Goal: Ask a question

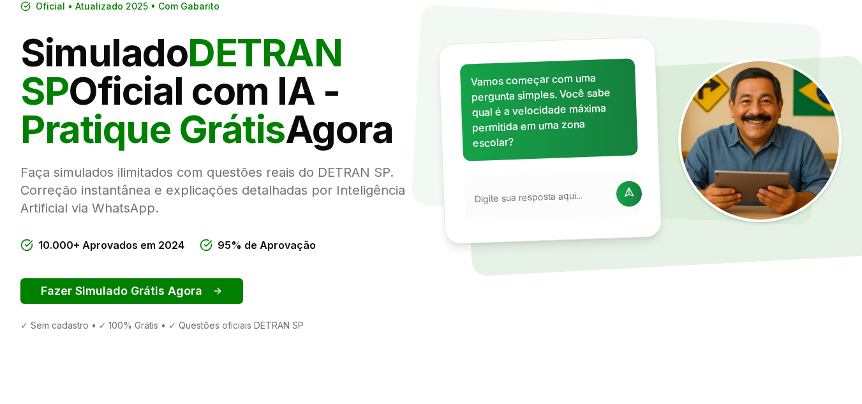
scroll to position [128, 0]
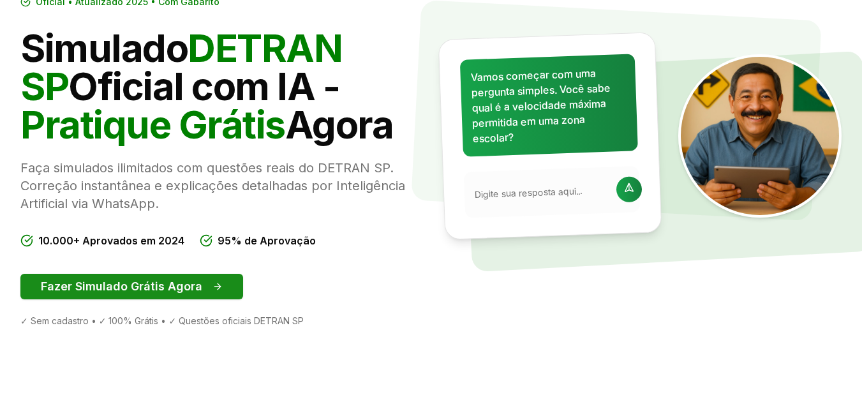
click at [162, 282] on button "Fazer Simulado Grátis Agora" at bounding box center [131, 287] width 223 height 26
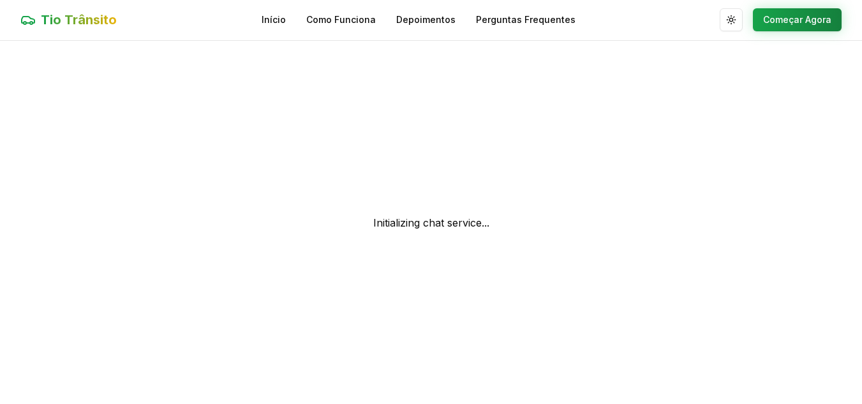
scroll to position [1, 0]
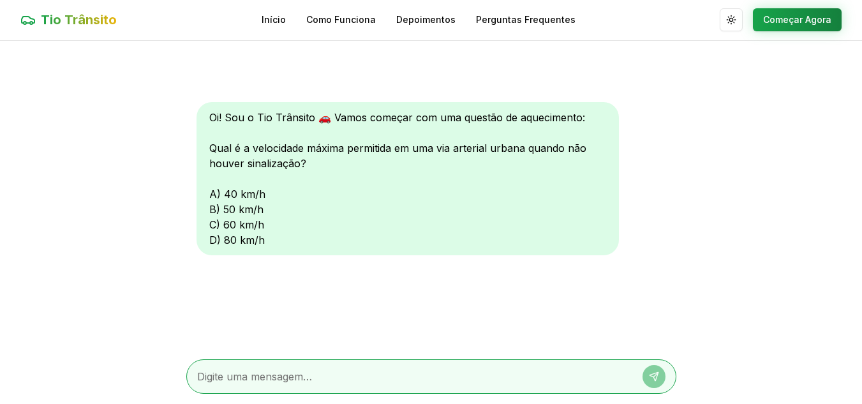
click at [287, 379] on textarea at bounding box center [413, 376] width 432 height 15
type textarea "6"
type textarea "80"
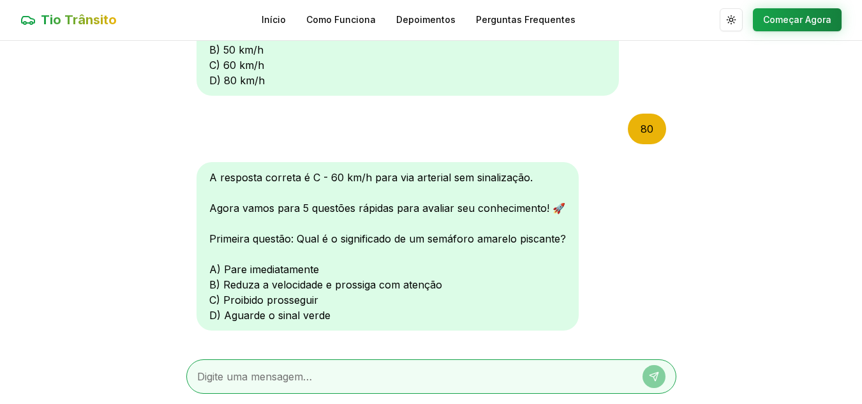
scroll to position [184, 0]
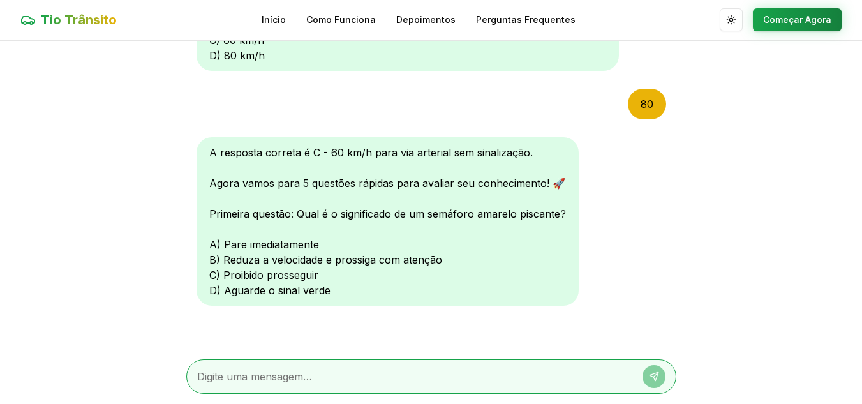
type textarea "b"
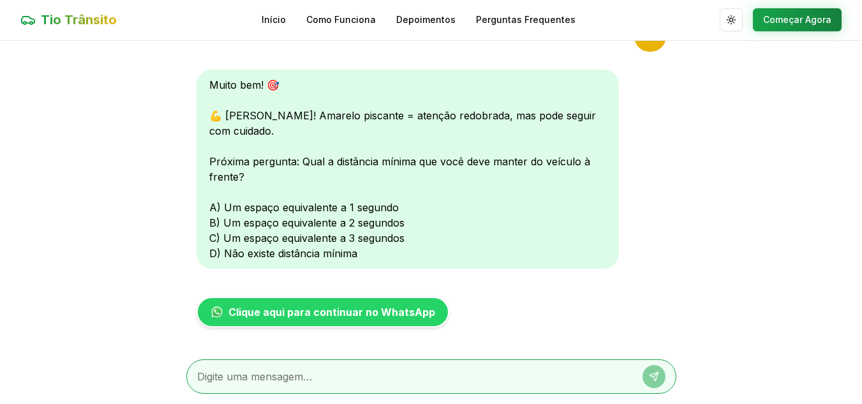
scroll to position [516, 0]
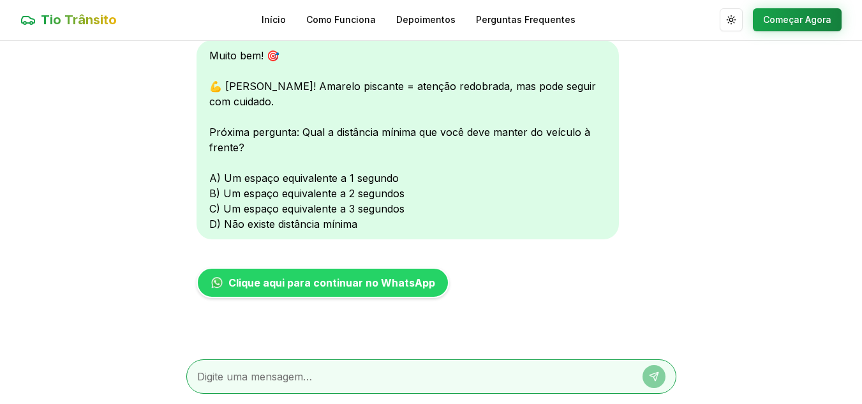
click at [318, 379] on textarea at bounding box center [413, 376] width 432 height 15
type textarea "c"
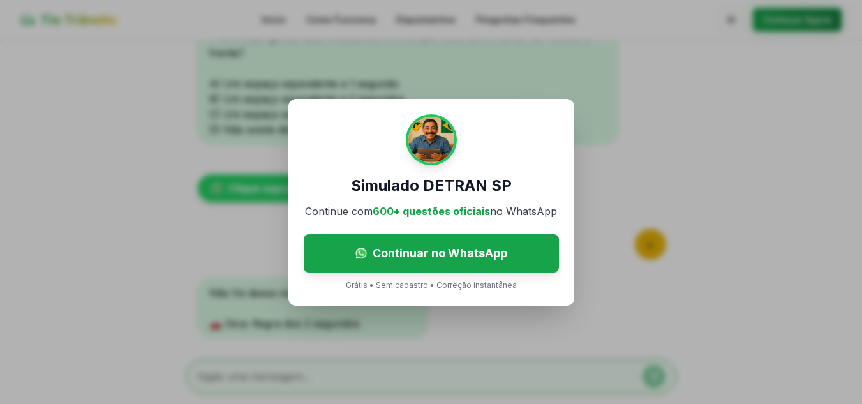
scroll to position [659, 0]
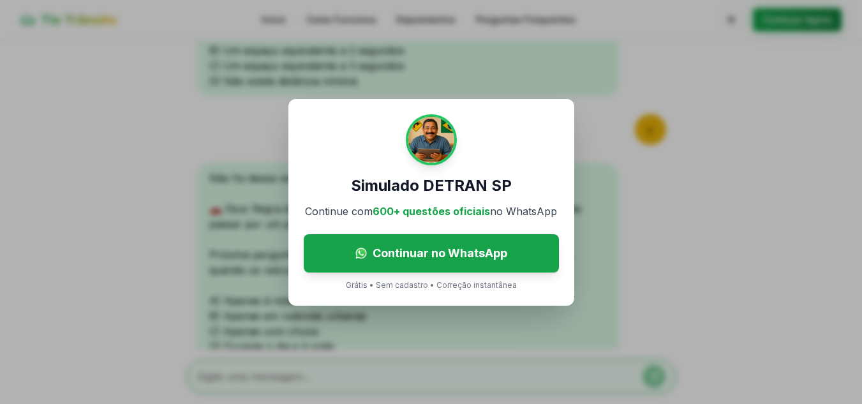
click at [171, 119] on div "Simulado DETRAN SP Continue com 600+ questões oficiais no WhatsApp Continuar no…" at bounding box center [431, 202] width 862 height 404
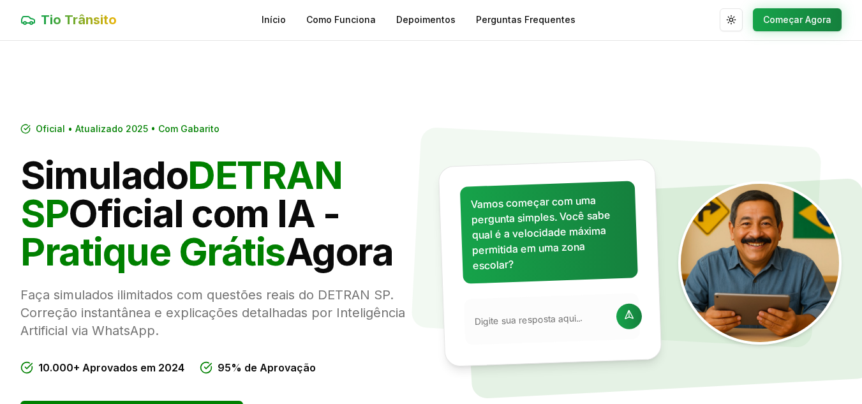
scroll to position [128, 0]
